Goal: Information Seeking & Learning: Find specific fact

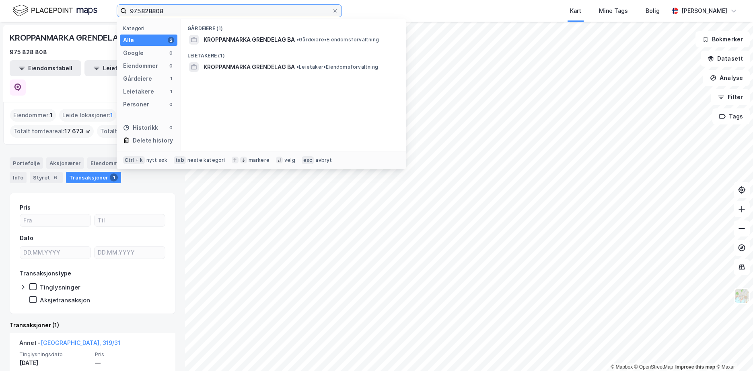
drag, startPoint x: 172, startPoint y: 8, endPoint x: 110, endPoint y: 8, distance: 62.7
click at [110, 8] on div "975828808 Kategori Alle 2 Google 0 Eiendommer 0 Gårdeiere 1 Leietakere 1 Person…" at bounding box center [376, 11] width 753 height 22
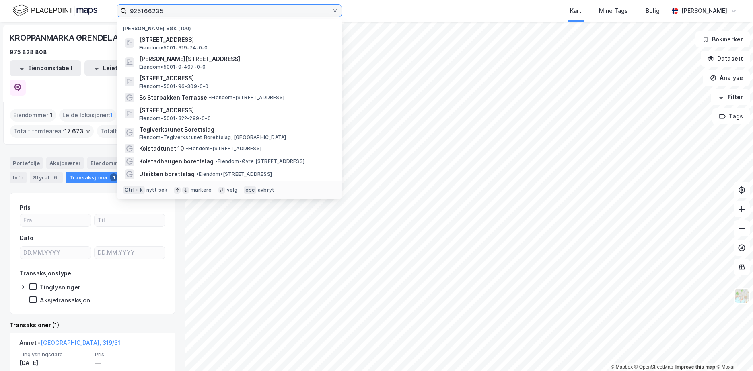
type input "925166235"
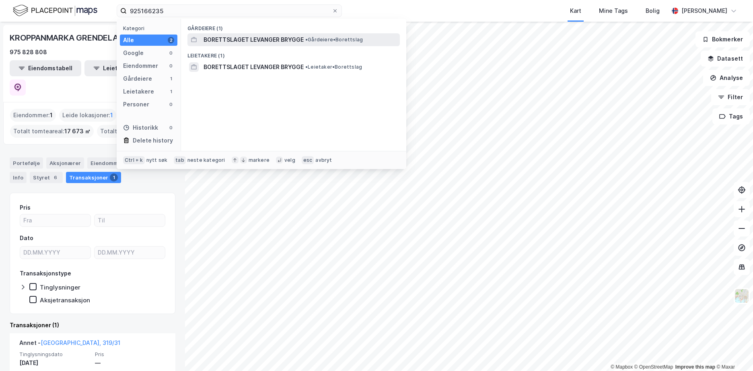
click at [261, 39] on span "BORETTSLAGET LEVANGER BRYGGE" at bounding box center [253, 40] width 100 height 10
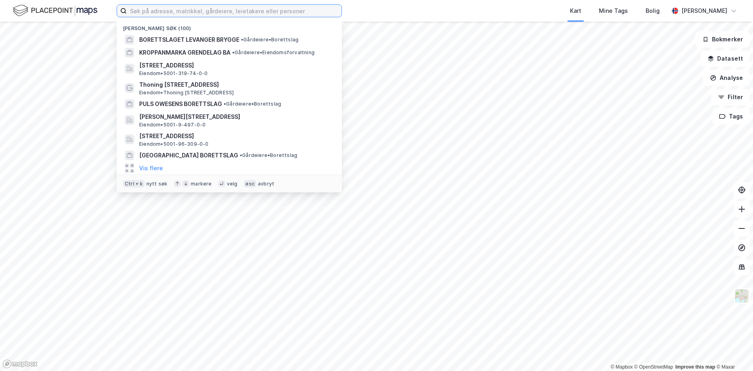
click at [152, 11] on input at bounding box center [234, 11] width 215 height 12
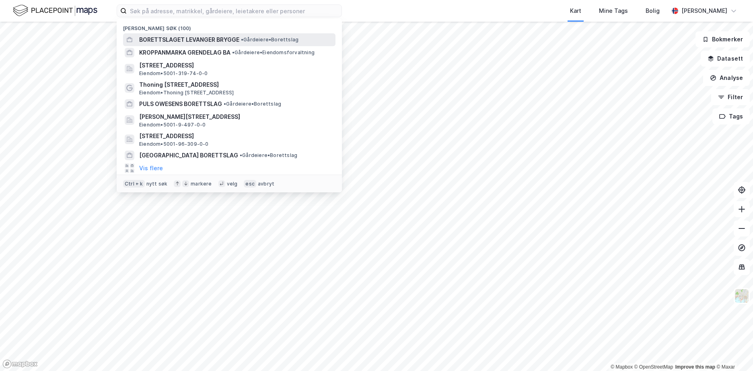
click at [224, 39] on span "BORETTSLAGET LEVANGER BRYGGE" at bounding box center [189, 40] width 100 height 10
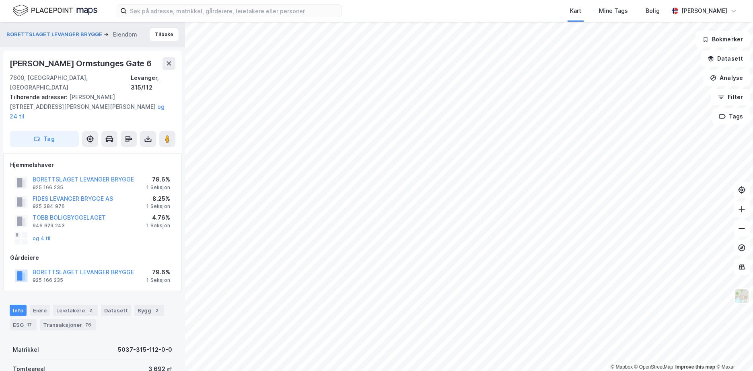
click at [3, 191] on div "BORETTSLAGET LEVANGER BRYGGE Eiendom Tilbake Gunnlaug Ormstunges Gate 6 7600, L…" at bounding box center [92, 197] width 185 height 350
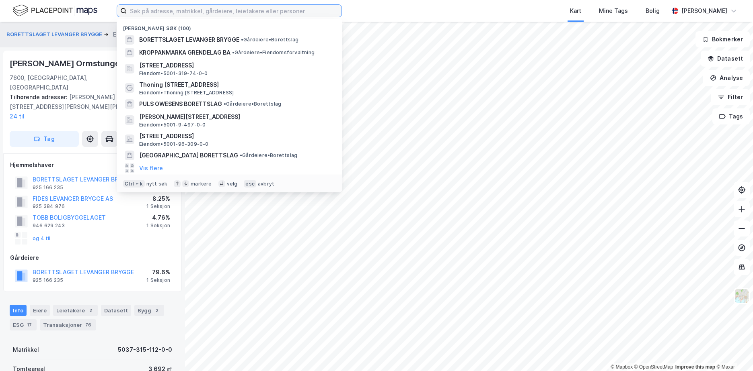
click at [163, 15] on input at bounding box center [234, 11] width 215 height 12
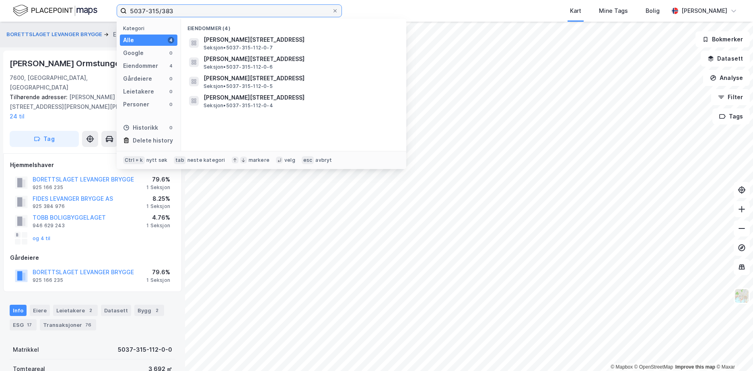
click at [187, 10] on input "5037-315/383" at bounding box center [229, 11] width 205 height 12
type input "5037-315/383"
click at [216, 13] on input "5037-315/383" at bounding box center [229, 11] width 205 height 12
click at [324, 6] on input "5037-315/383" at bounding box center [229, 11] width 205 height 12
click at [318, 11] on input "5037-315/383" at bounding box center [229, 11] width 205 height 12
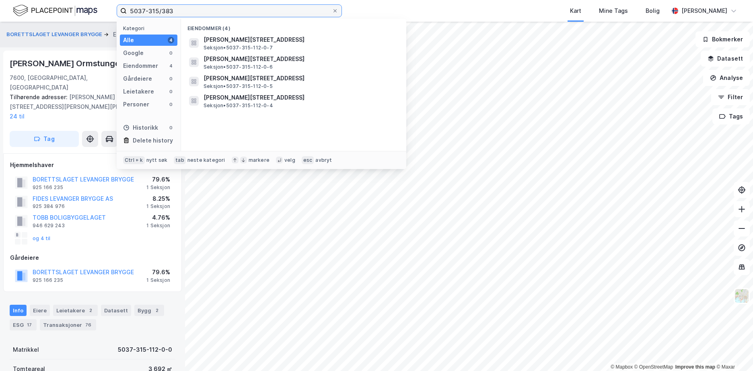
click at [179, 8] on input "5037-315/383" at bounding box center [229, 11] width 205 height 12
click at [334, 8] on div at bounding box center [334, 11] width 5 height 6
click at [332, 8] on input "5037-315/383" at bounding box center [229, 11] width 205 height 12
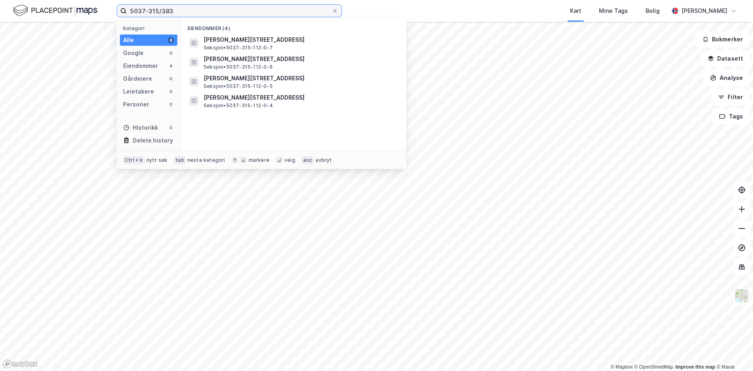
click at [170, 12] on input "5037-315/383" at bounding box center [229, 11] width 205 height 12
click at [190, 12] on input "5037-315/383" at bounding box center [229, 11] width 205 height 12
type input "5037-315/383"
